Goal: Information Seeking & Learning: Learn about a topic

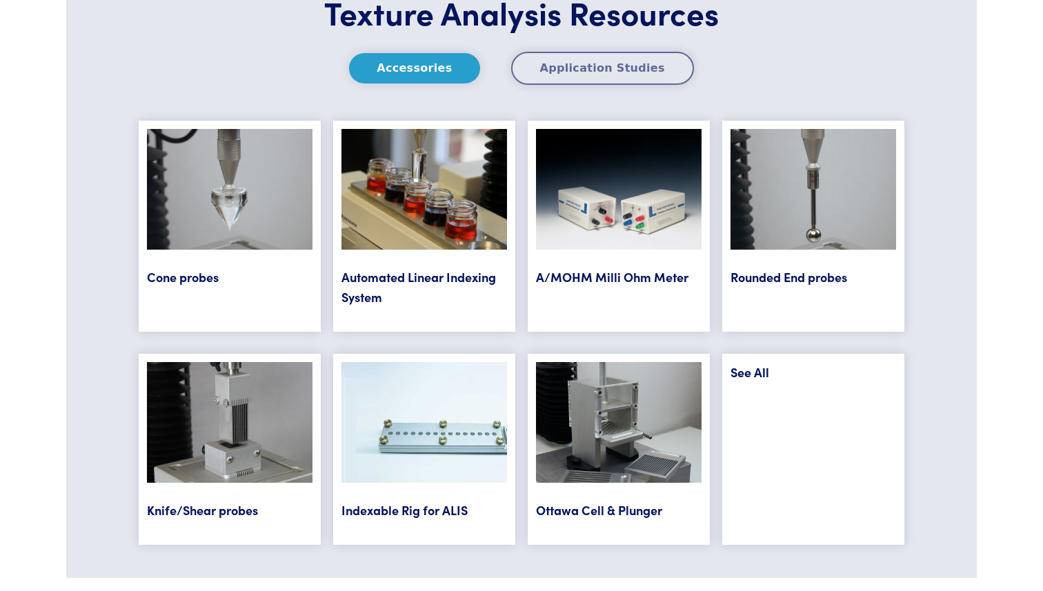
scroll to position [5585, 0]
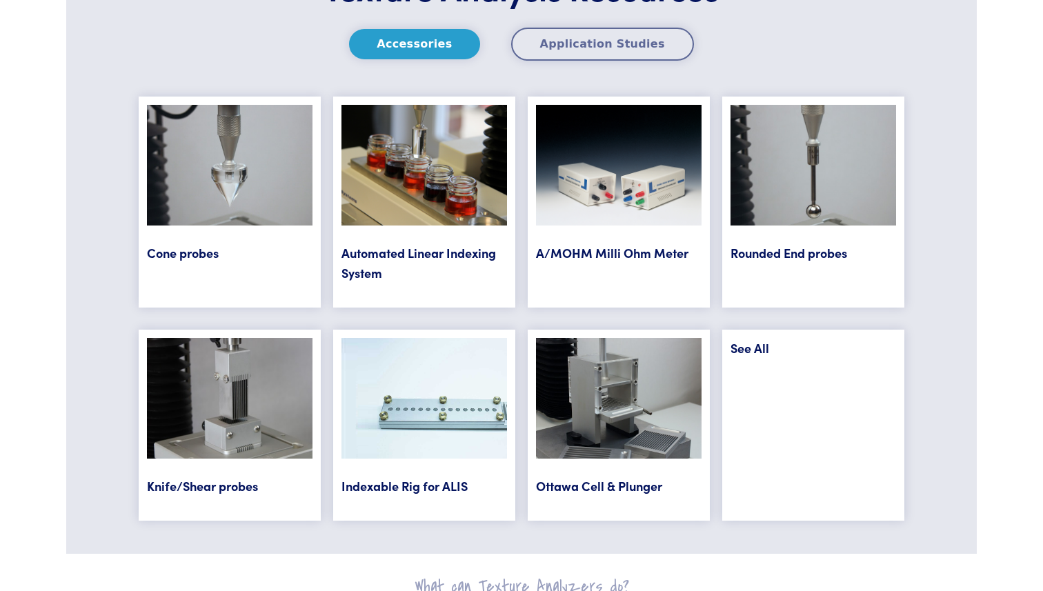
click at [751, 344] on link "See All" at bounding box center [749, 347] width 39 height 17
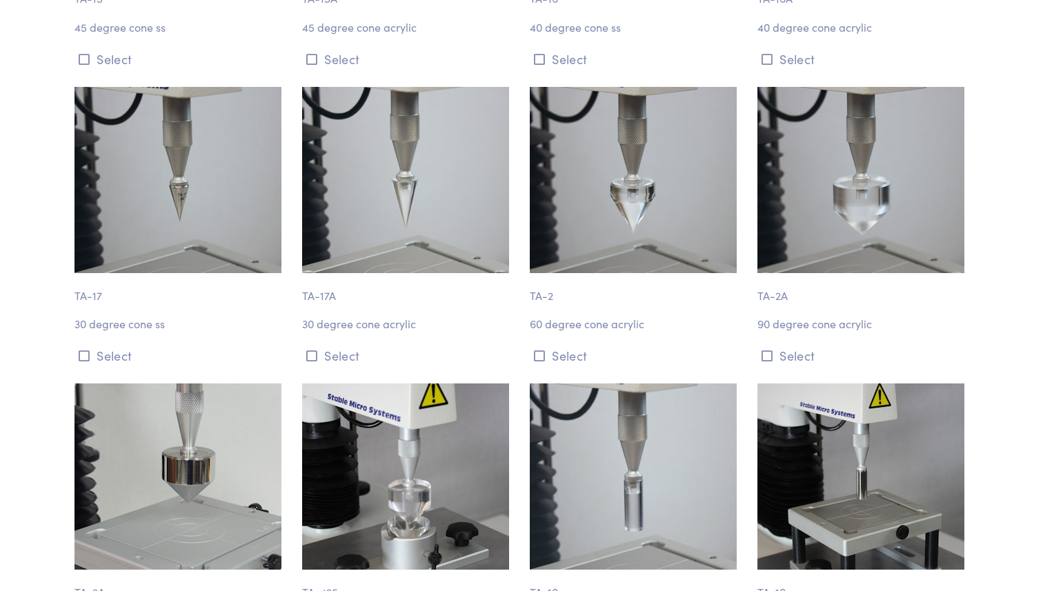
scroll to position [2900, 0]
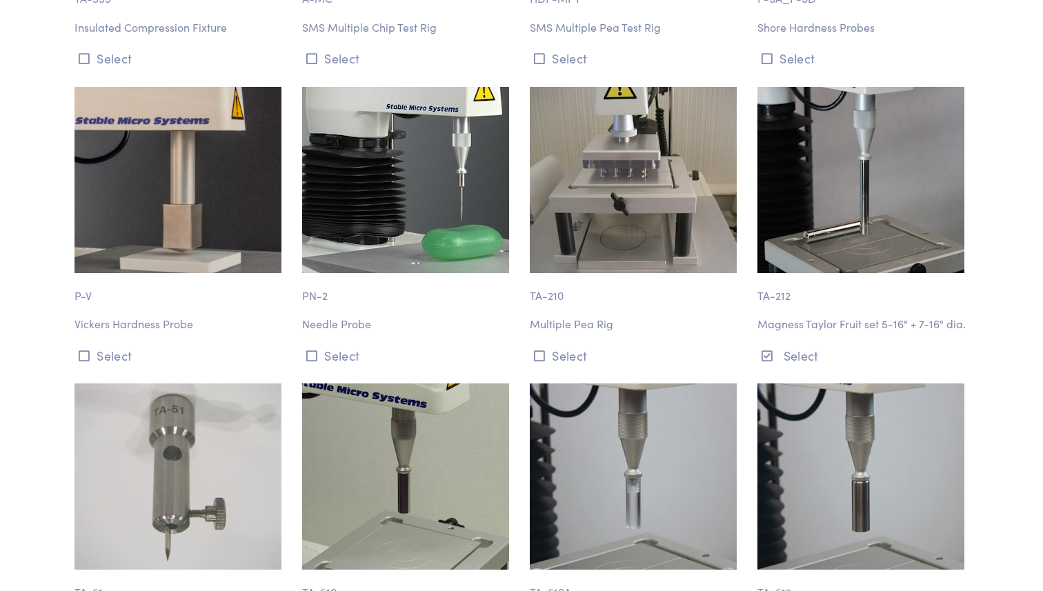
click at [861, 323] on p "Magness Taylor Fruit set 5-16" + 7-16" dia." at bounding box center [862, 324] width 211 height 18
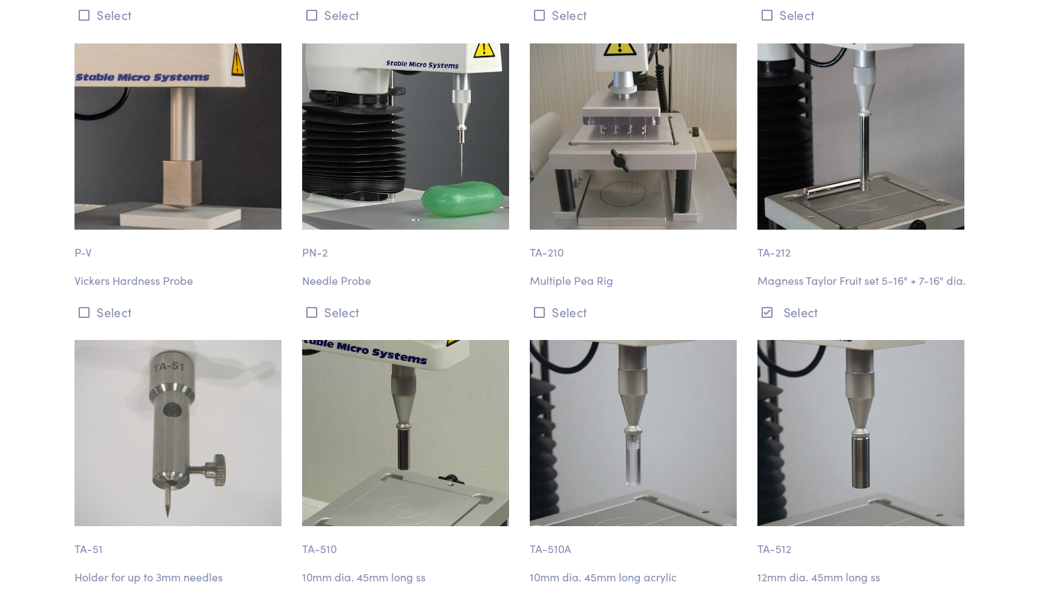
scroll to position [2940, 0]
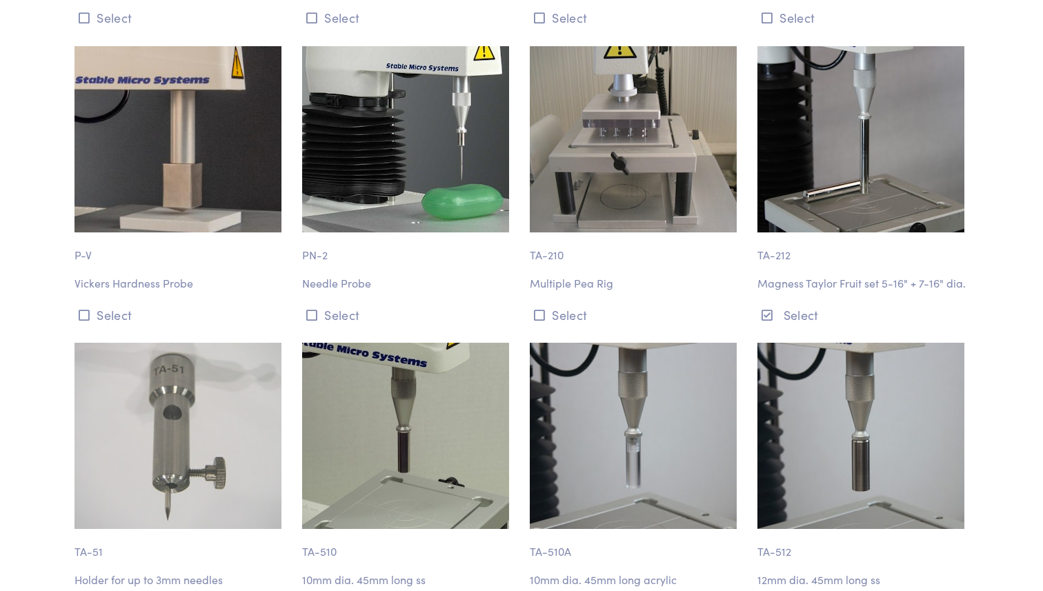
click at [898, 267] on div "TA-212 [PERSON_NAME] Fruit set 5-16" + 7-16" dia. Select" at bounding box center [863, 186] width 228 height 280
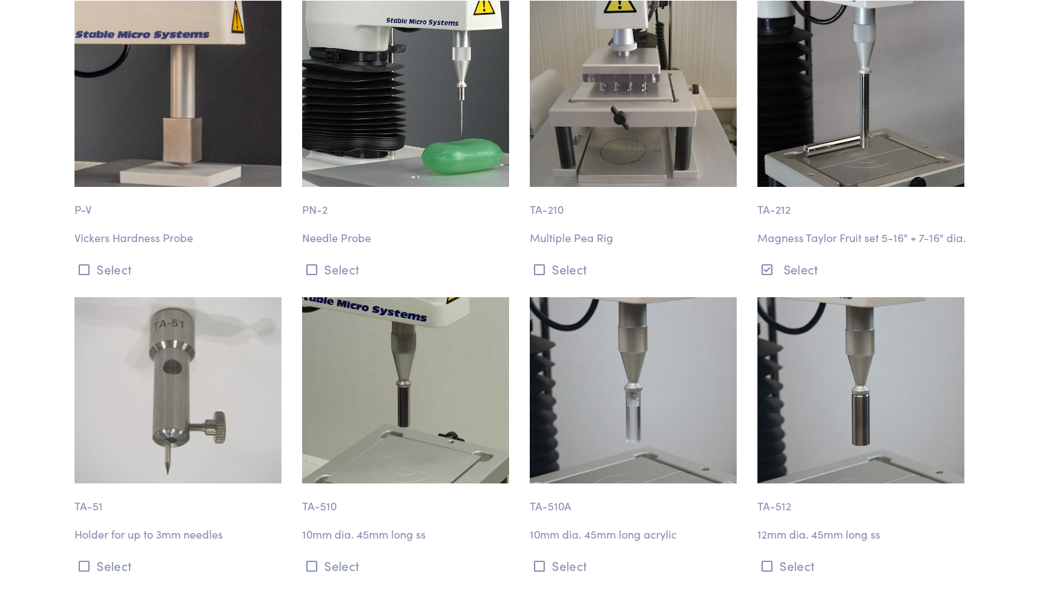
scroll to position [2938, 0]
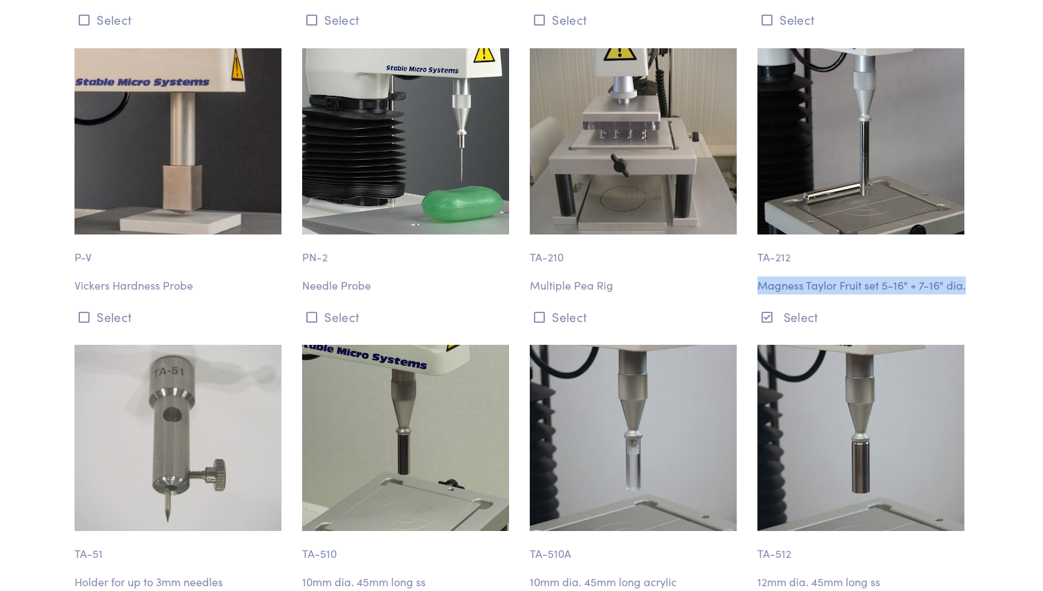
drag, startPoint x: 756, startPoint y: 283, endPoint x: 984, endPoint y: 299, distance: 228.1
